Goal: Task Accomplishment & Management: Manage account settings

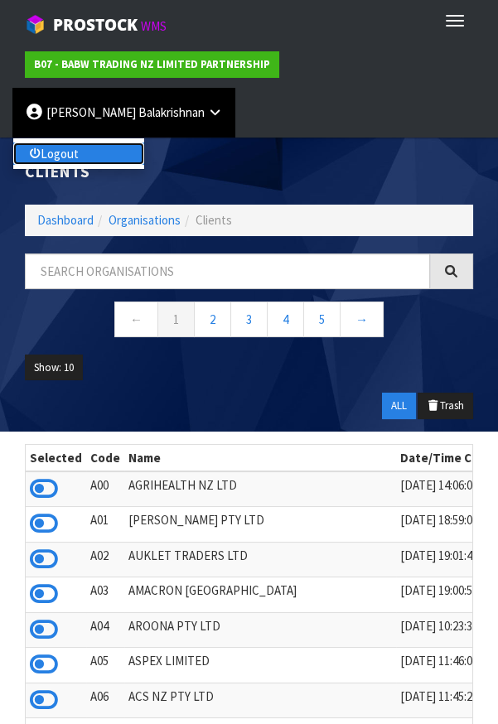
click at [144, 142] on link "Logout" at bounding box center [78, 153] width 131 height 22
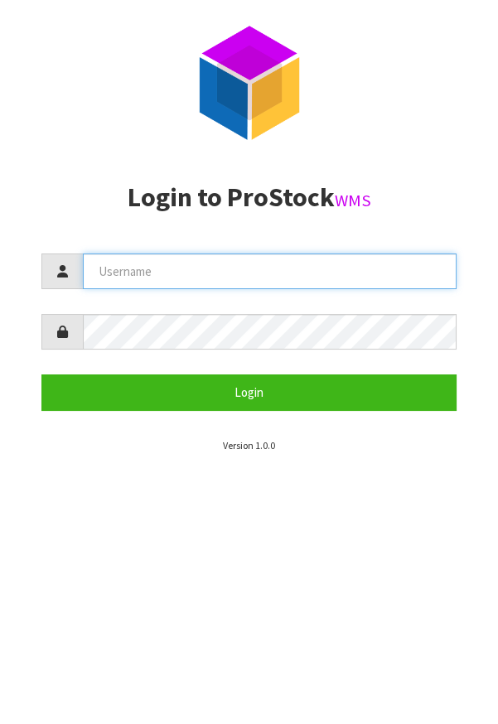
click at [147, 277] on input "text" at bounding box center [270, 271] width 374 height 36
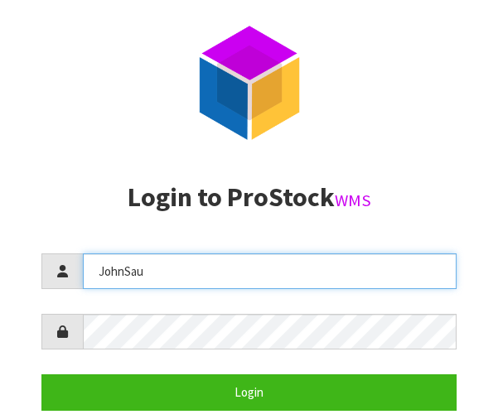
type input "JohnSau"
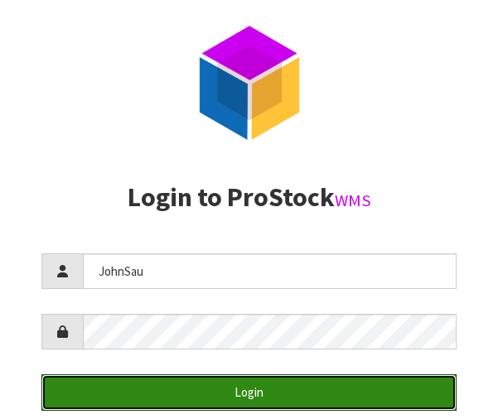
click at [395, 398] on button "Login" at bounding box center [248, 392] width 415 height 36
